Goal: Task Accomplishment & Management: Manage account settings

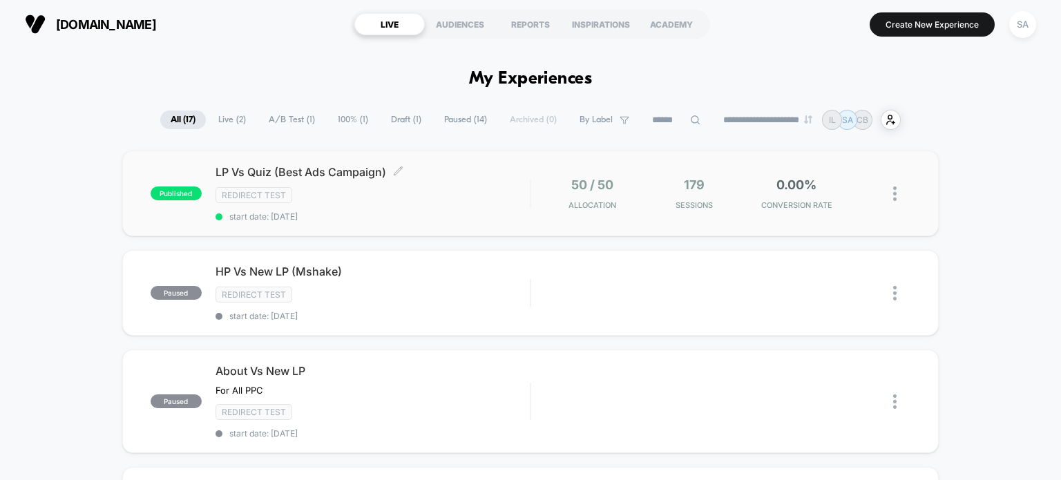
click at [458, 198] on div "Redirect Test" at bounding box center [372, 195] width 315 height 16
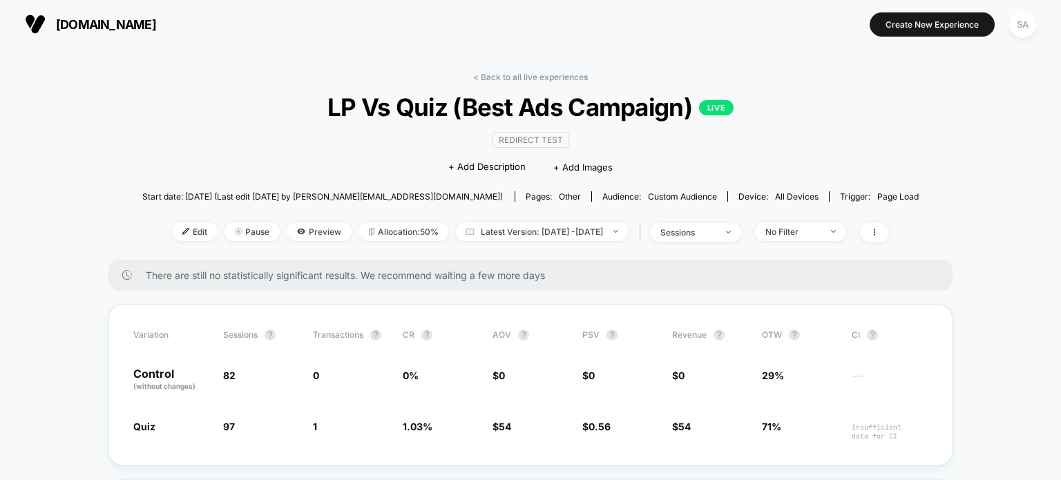
click at [35, 28] on img at bounding box center [35, 24] width 21 height 21
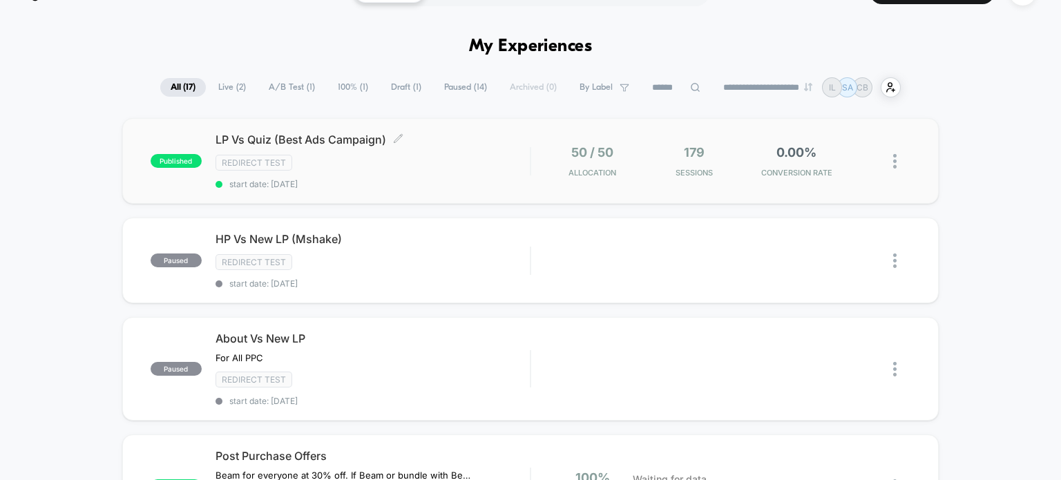
scroll to position [33, 0]
click at [747, 151] on div "50 / 50 Allocation 179 Sessions 0.00% CONVERSION RATE" at bounding box center [707, 160] width 325 height 32
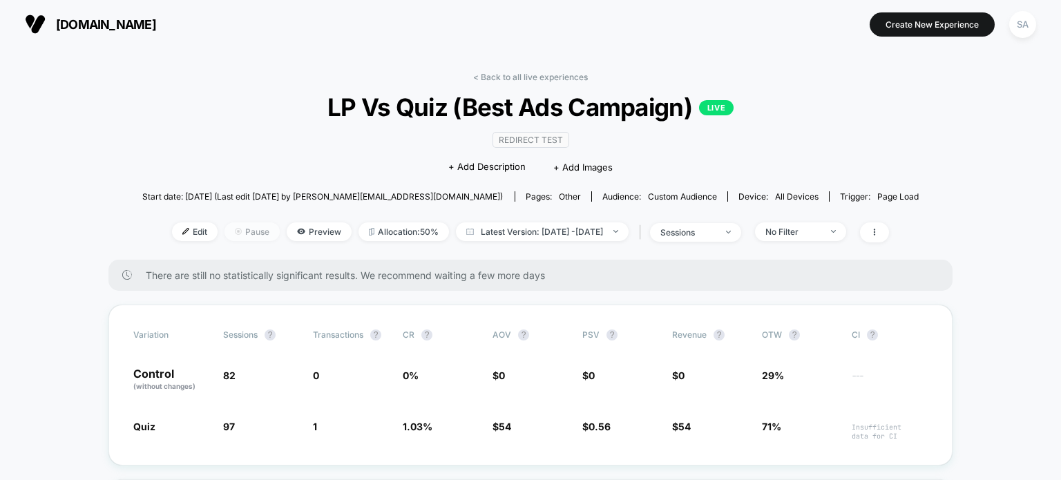
click at [235, 231] on span "Pause" at bounding box center [251, 231] width 55 height 19
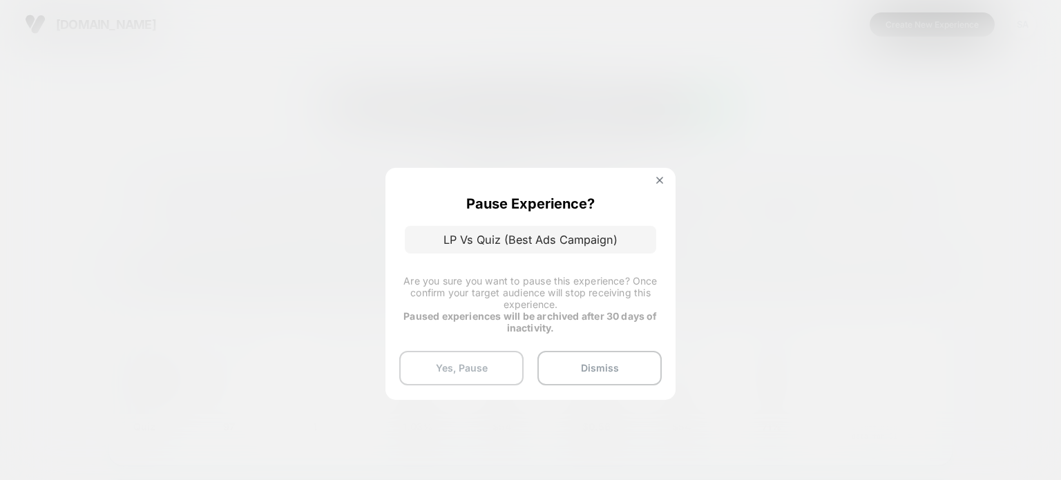
click at [474, 367] on button "Yes, Pause" at bounding box center [461, 368] width 124 height 35
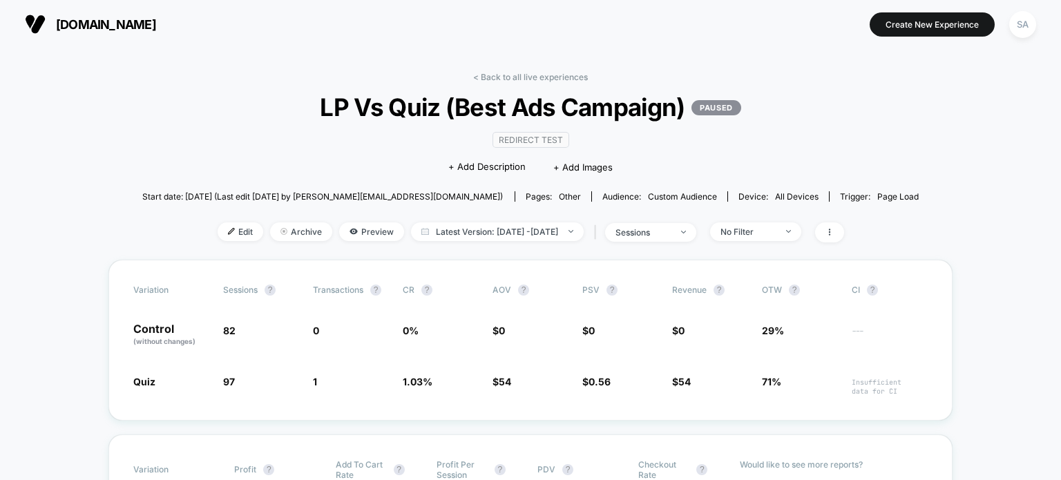
click at [50, 23] on button "[DOMAIN_NAME]" at bounding box center [91, 24] width 140 height 22
